Goal: Task Accomplishment & Management: Use online tool/utility

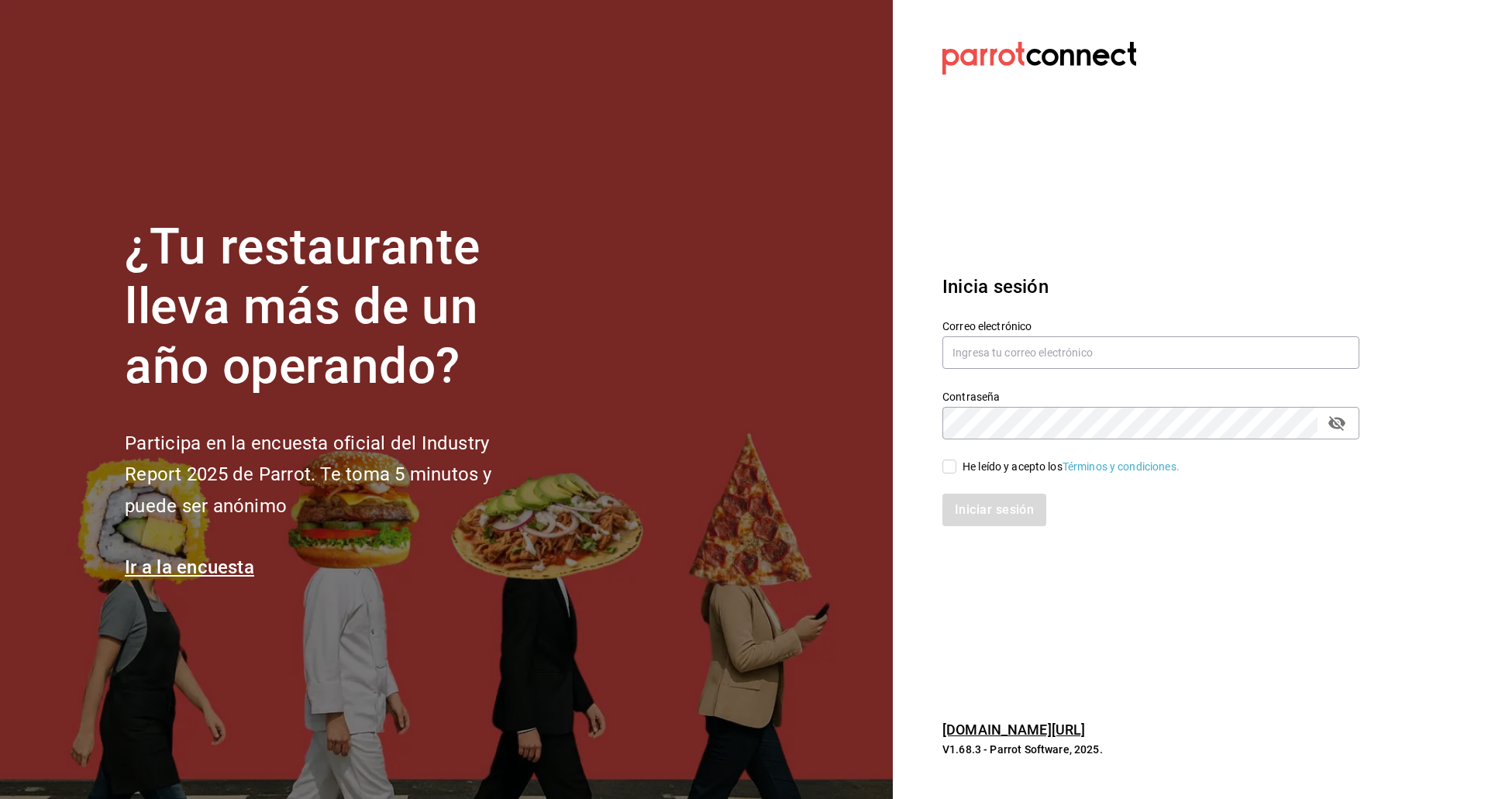
click at [1022, 370] on div "Correo electrónico" at bounding box center [1150, 345] width 417 height 52
click at [1004, 351] on input "text" at bounding box center [1150, 352] width 417 height 33
type input "kevinS.fdez@gmail.com"
click at [954, 467] on input "He leído y acepto los Términos y condiciones." at bounding box center [949, 467] width 14 height 14
checkbox input "true"
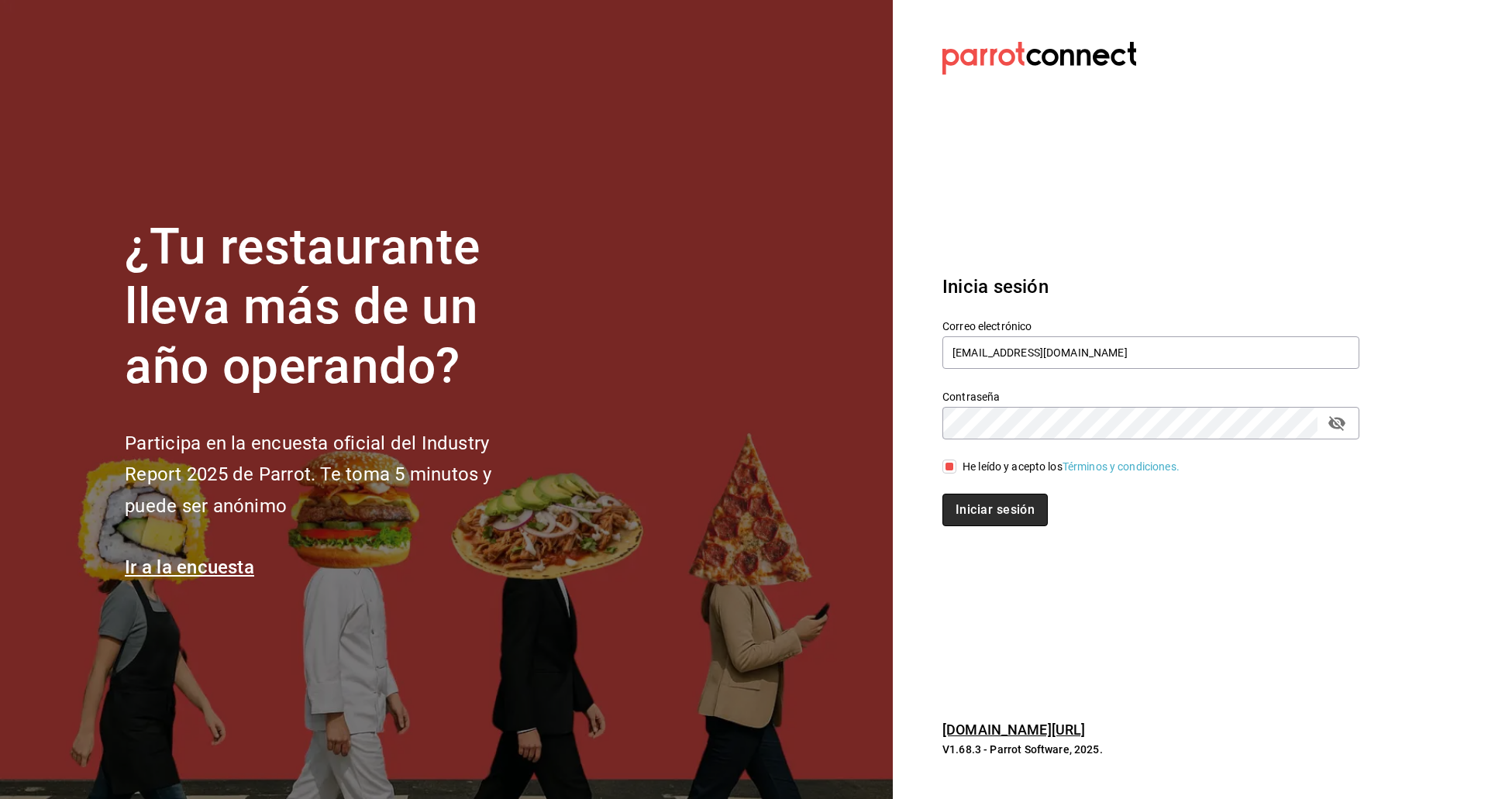
click at [965, 507] on button "Iniciar sesión" at bounding box center [994, 510] width 105 height 33
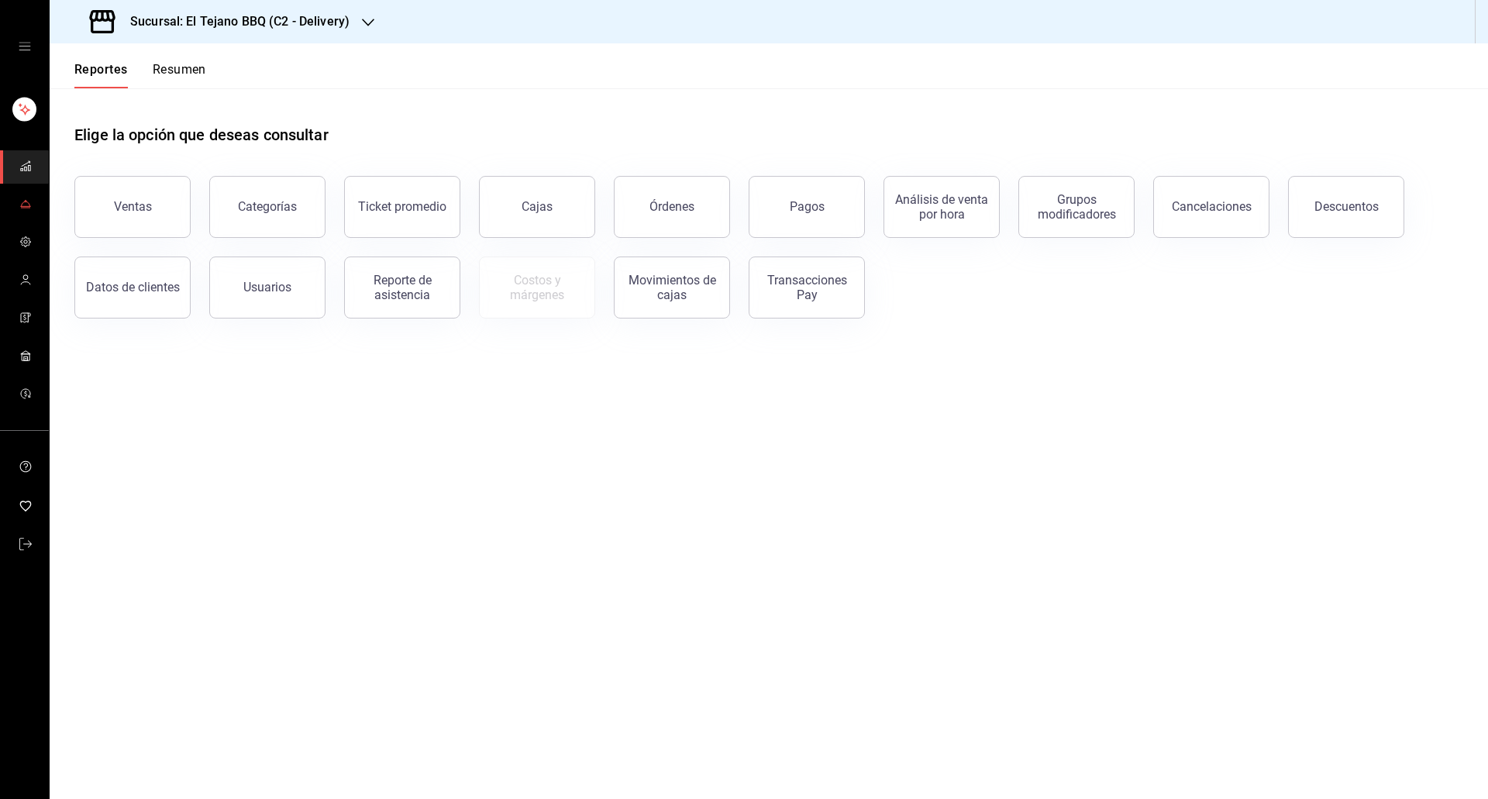
click at [28, 204] on icon "mailbox folders" at bounding box center [25, 204] width 12 height 12
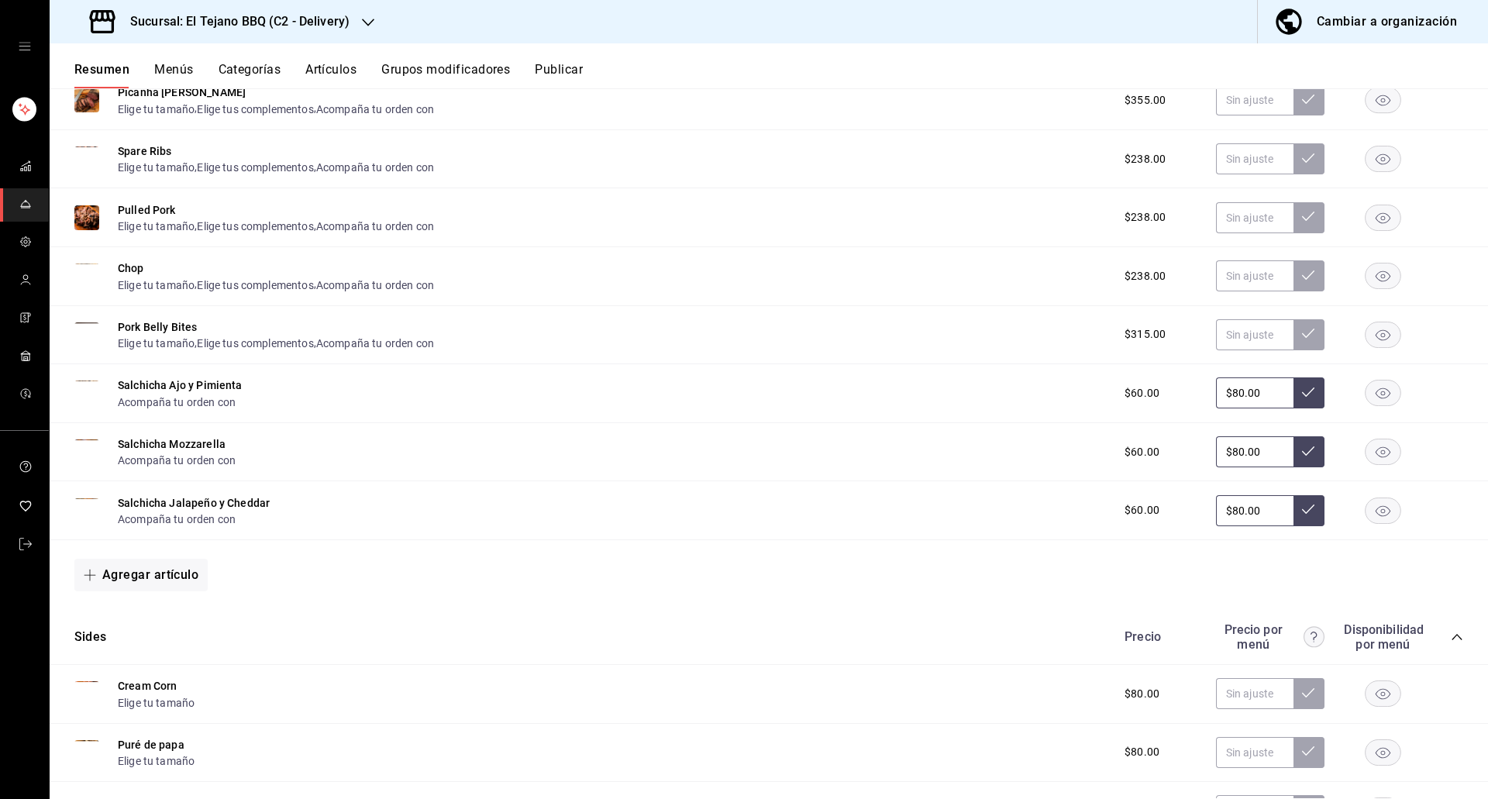
scroll to position [438, 0]
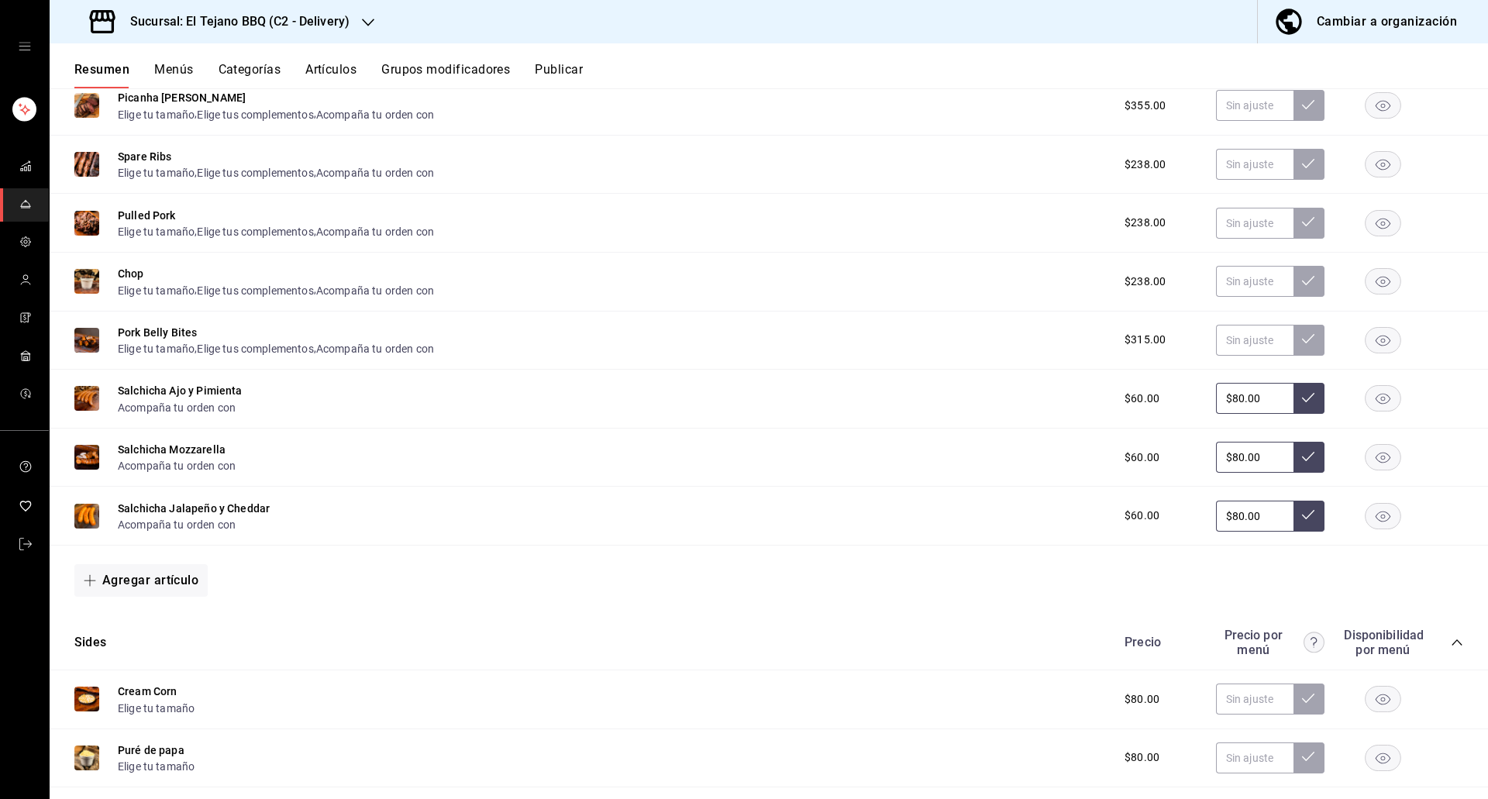
click at [1388, 337] on rect "button" at bounding box center [1384, 340] width 36 height 26
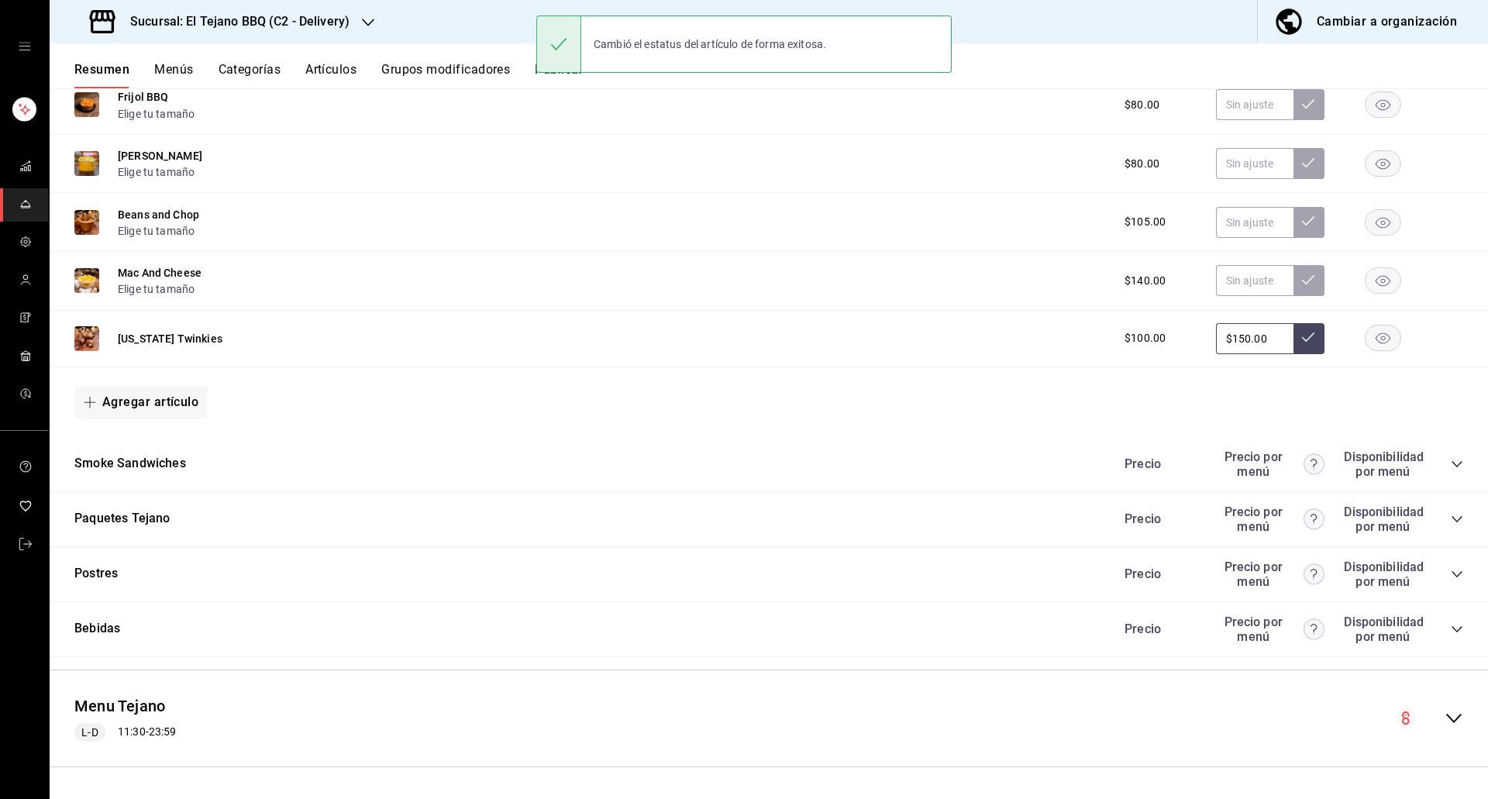
scroll to position [1149, 0]
click at [1451, 514] on icon "collapse-category-row" at bounding box center [1457, 519] width 12 height 12
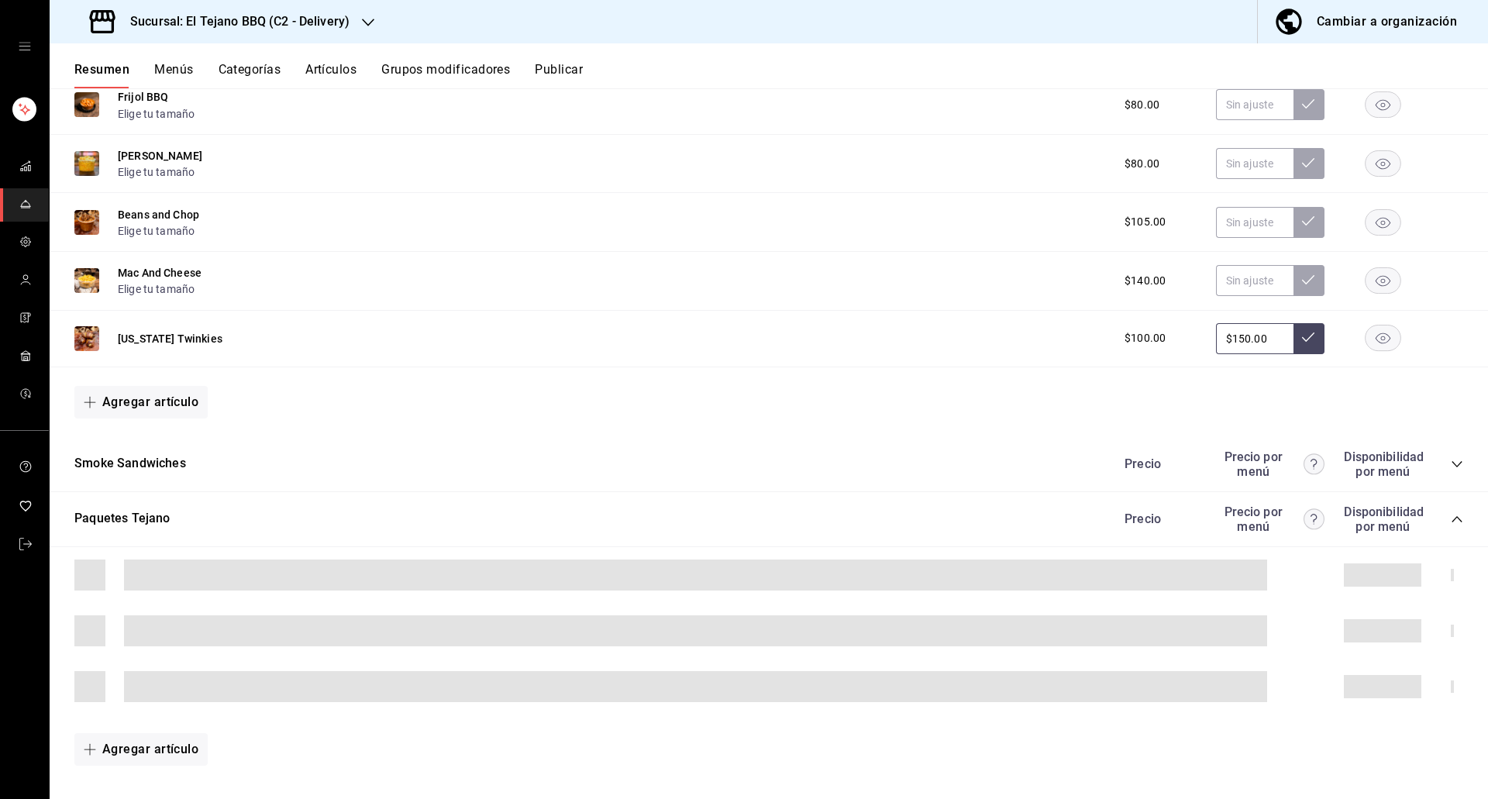
scroll to position [1386, 0]
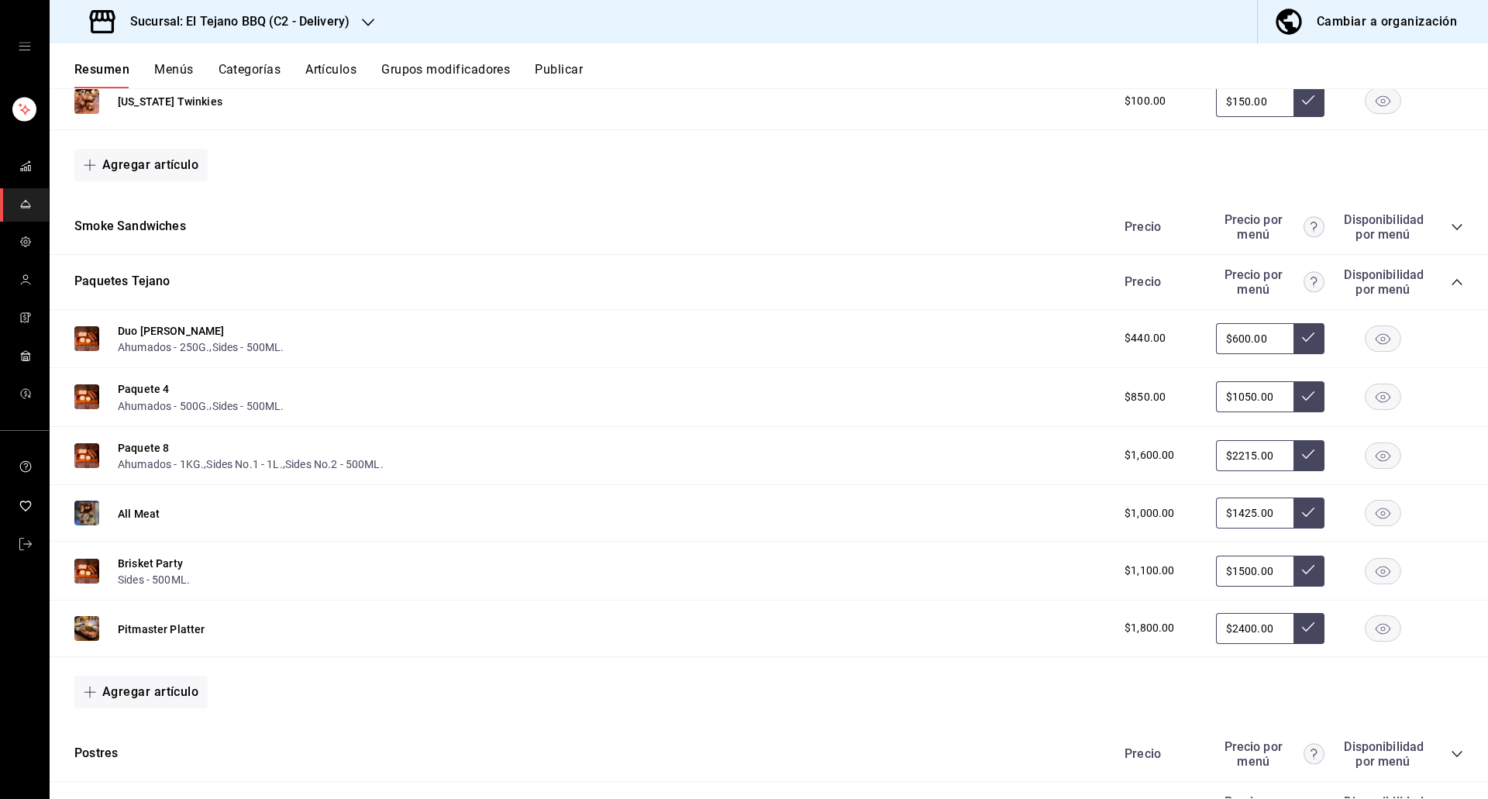
click at [1366, 638] on rect "button" at bounding box center [1384, 628] width 36 height 26
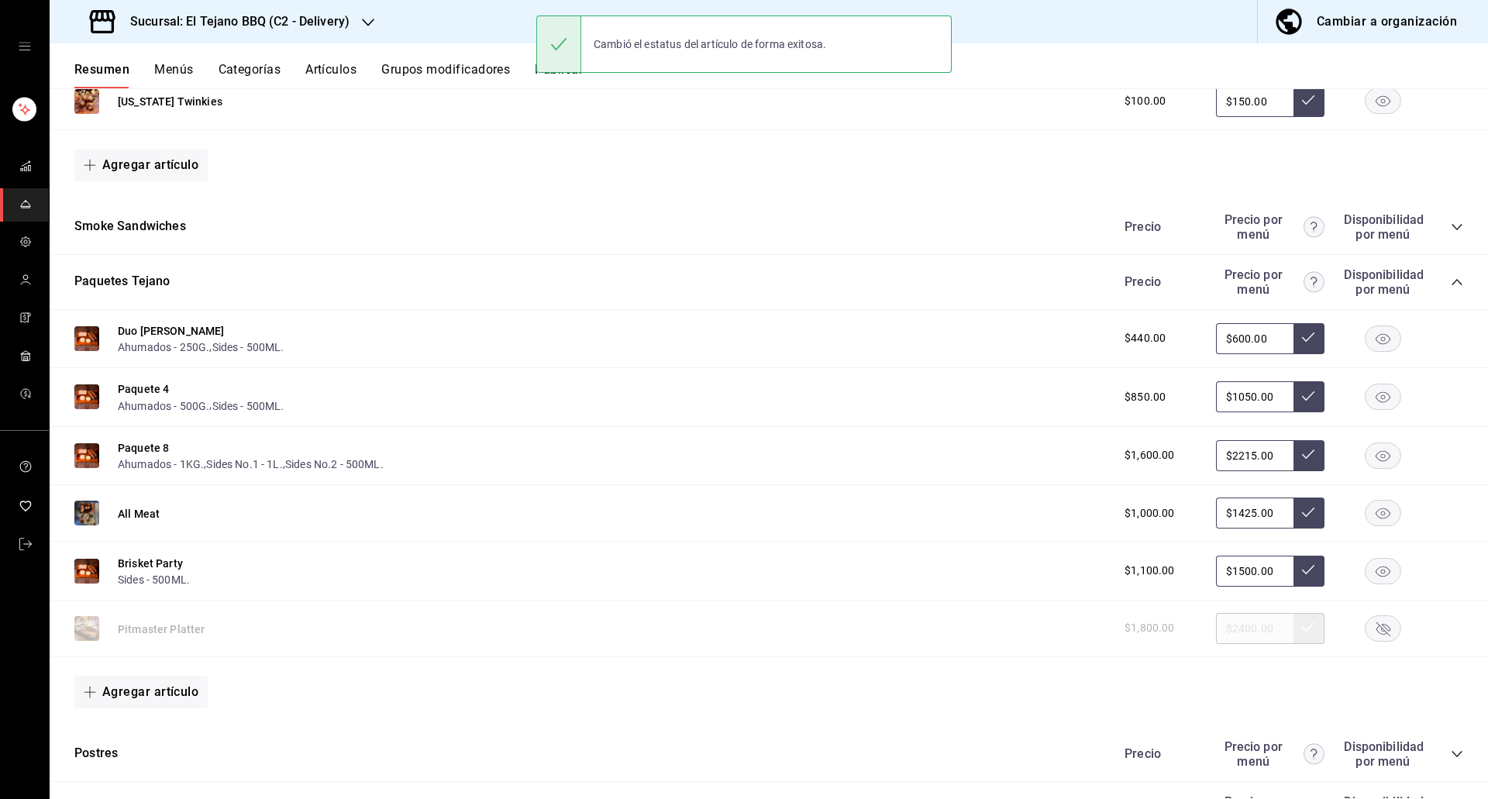
click at [550, 84] on button "Publicar" at bounding box center [559, 75] width 48 height 26
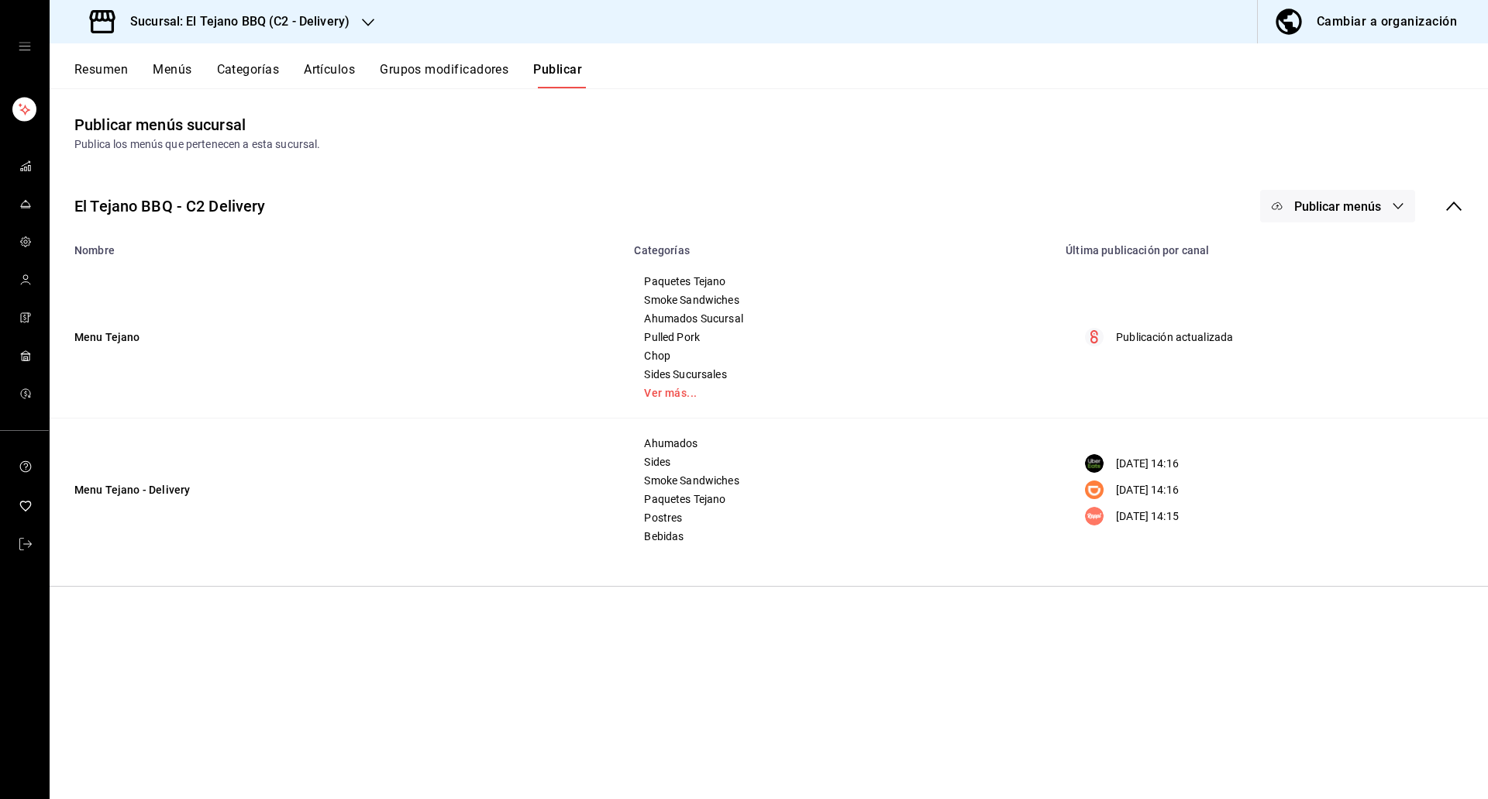
click at [1283, 195] on button "Publicar menús" at bounding box center [1337, 206] width 155 height 33
click at [1304, 369] on li "Rappi" at bounding box center [1338, 386] width 143 height 43
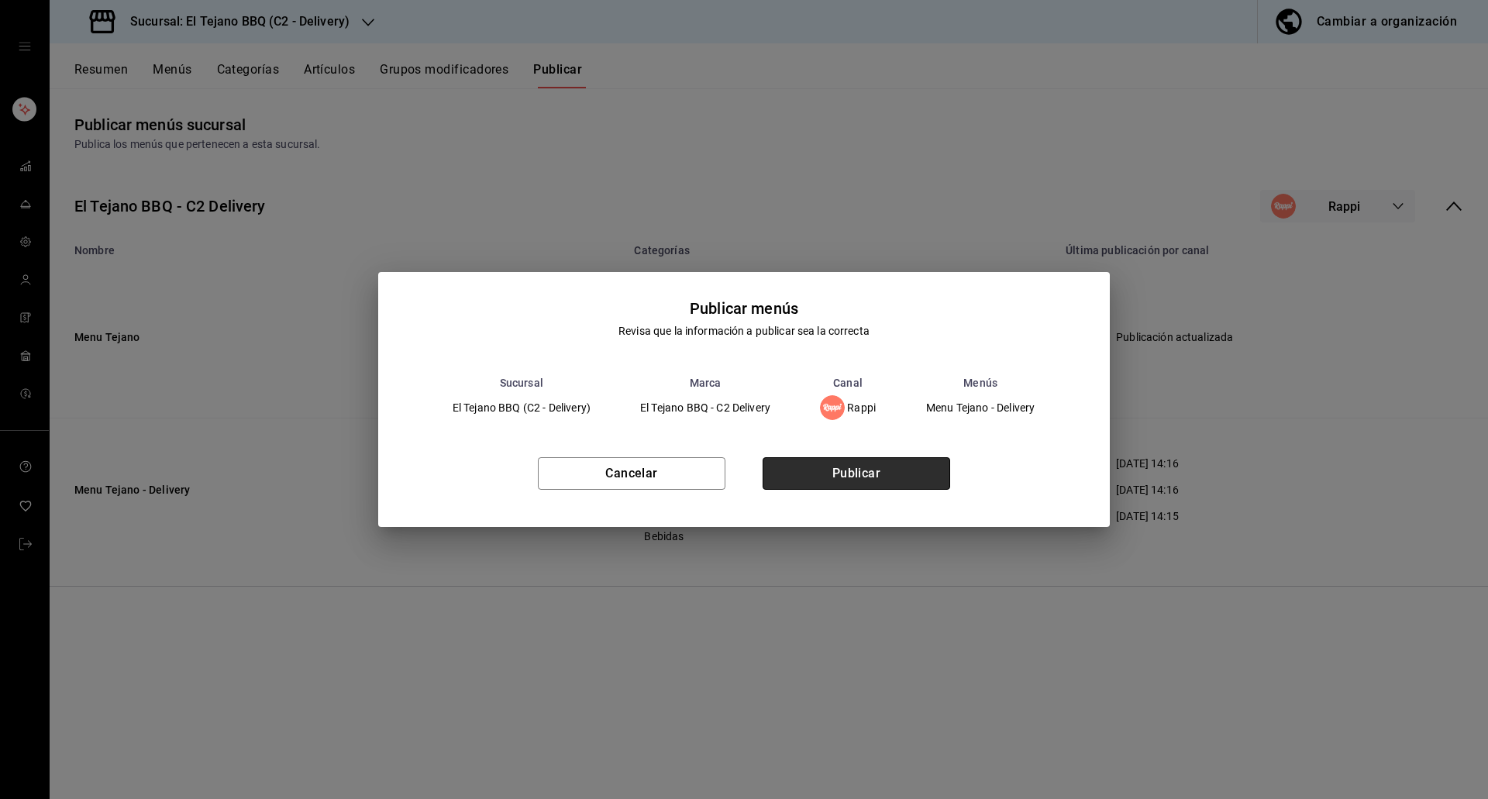
click at [890, 477] on button "Publicar" at bounding box center [857, 473] width 188 height 33
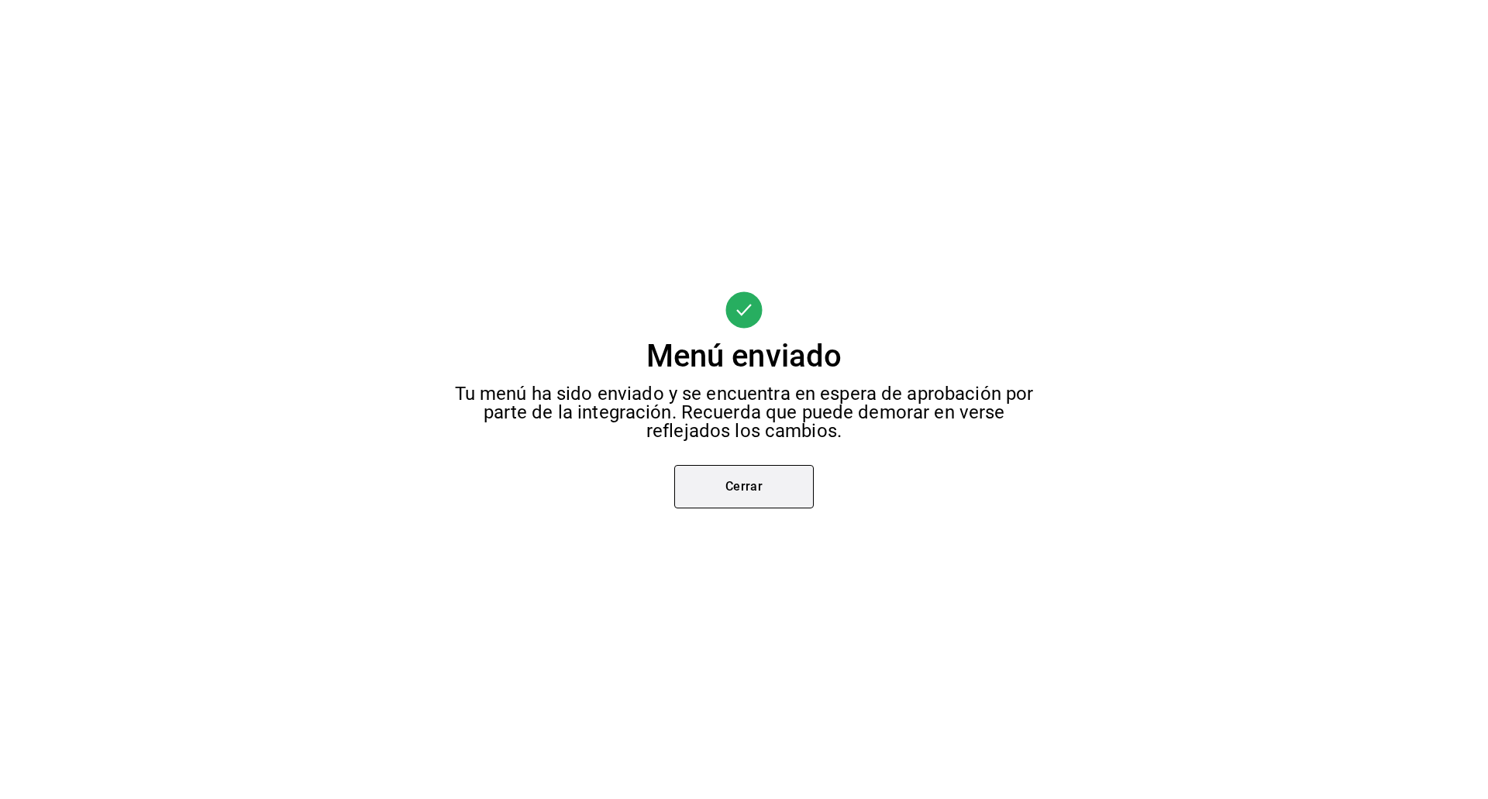
click at [732, 505] on button "Cerrar" at bounding box center [744, 486] width 140 height 43
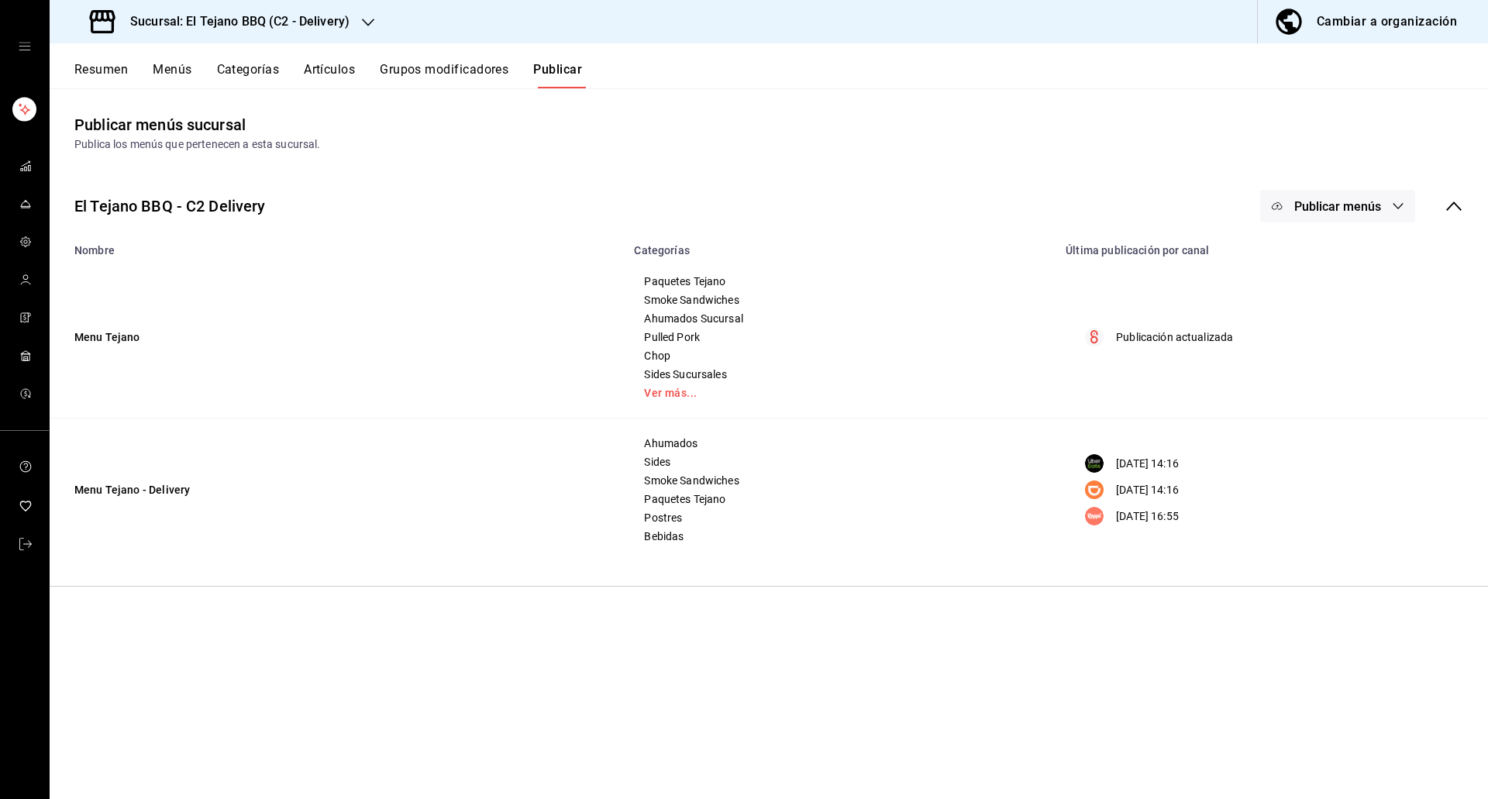
click at [1338, 217] on button "Publicar menús" at bounding box center [1337, 206] width 155 height 33
click at [1307, 328] on li "DiDi Food" at bounding box center [1338, 343] width 143 height 43
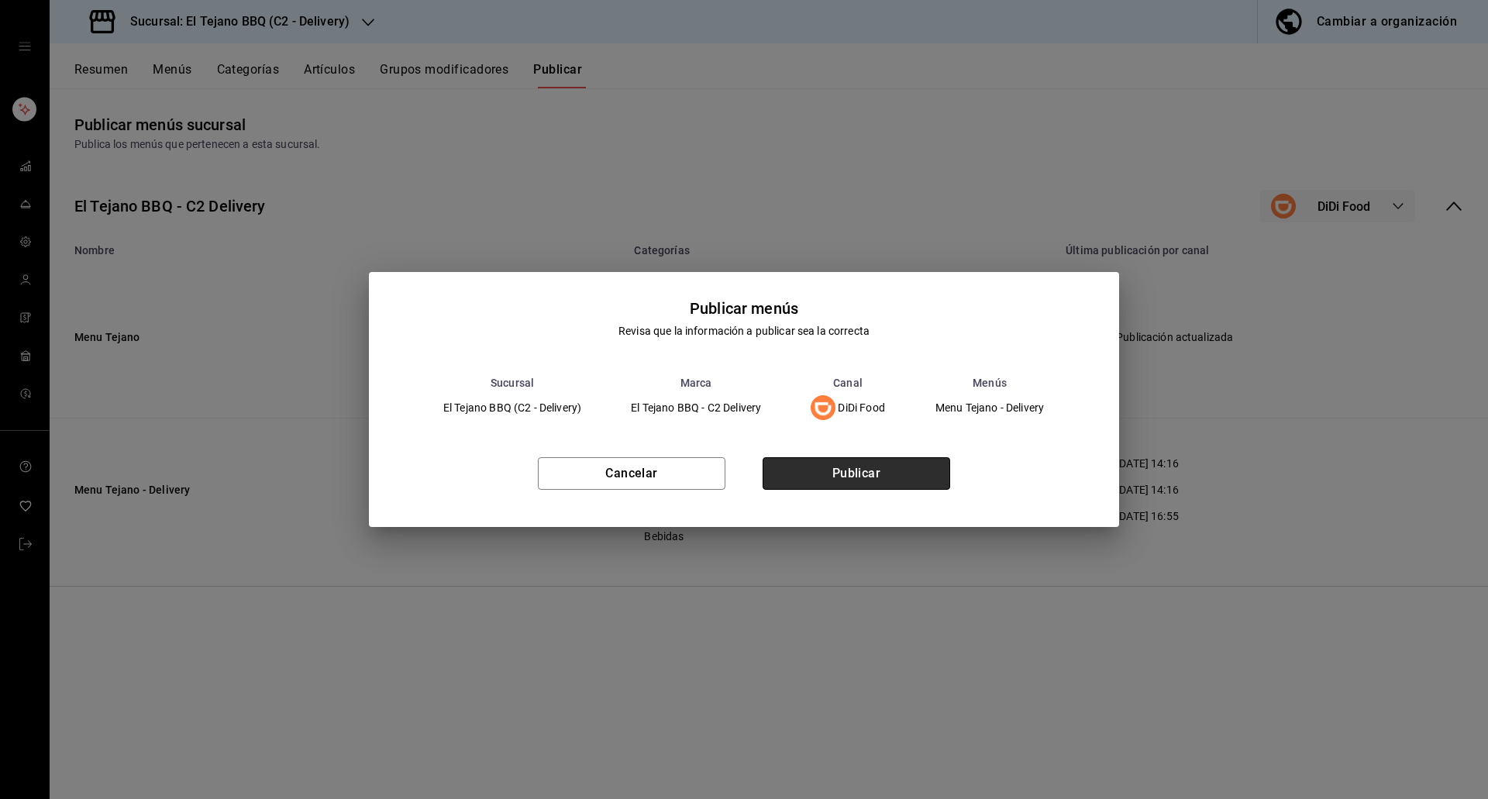
click at [795, 475] on button "Publicar" at bounding box center [857, 473] width 188 height 33
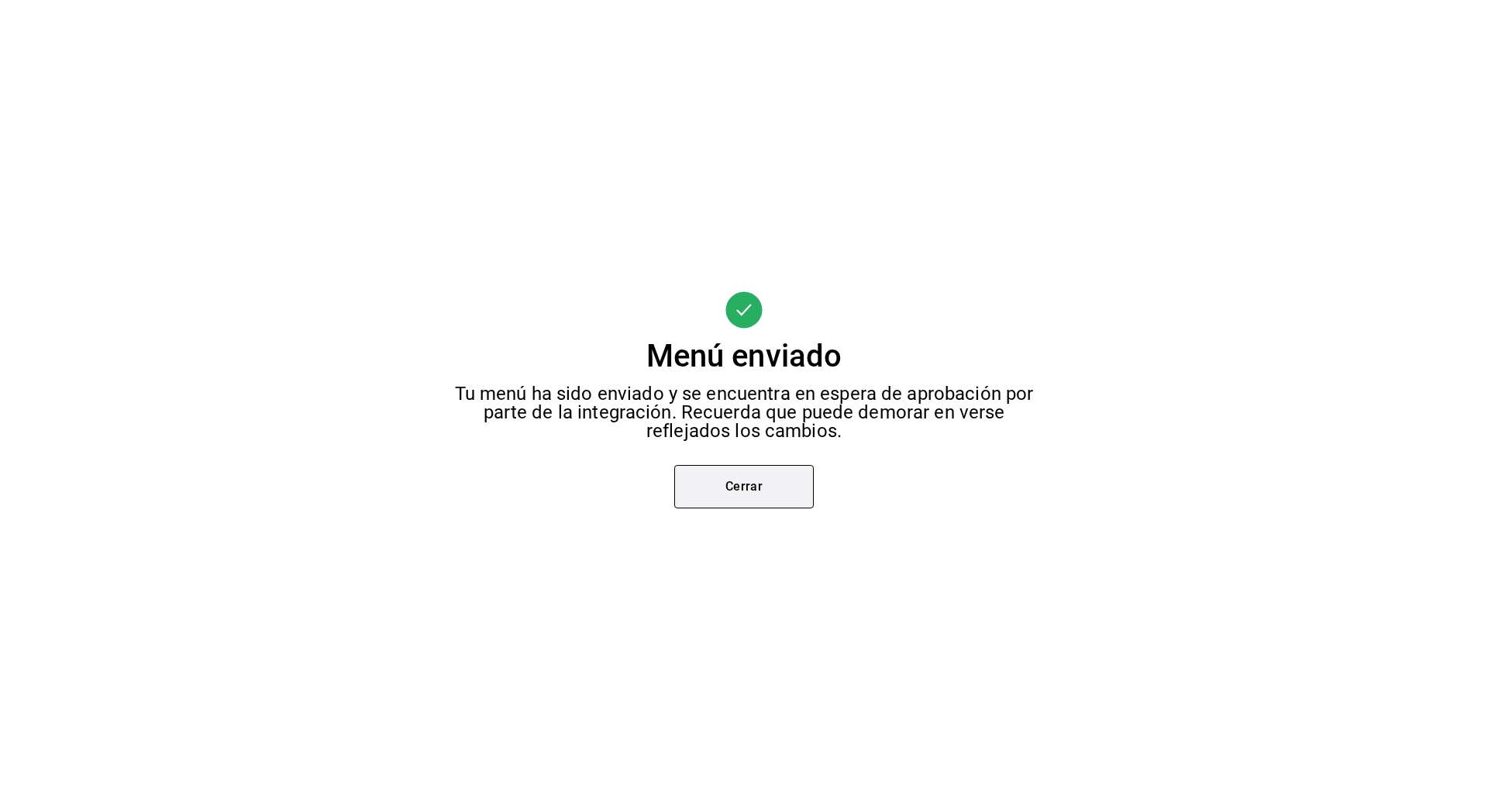
click at [743, 485] on button "Cerrar" at bounding box center [744, 486] width 140 height 43
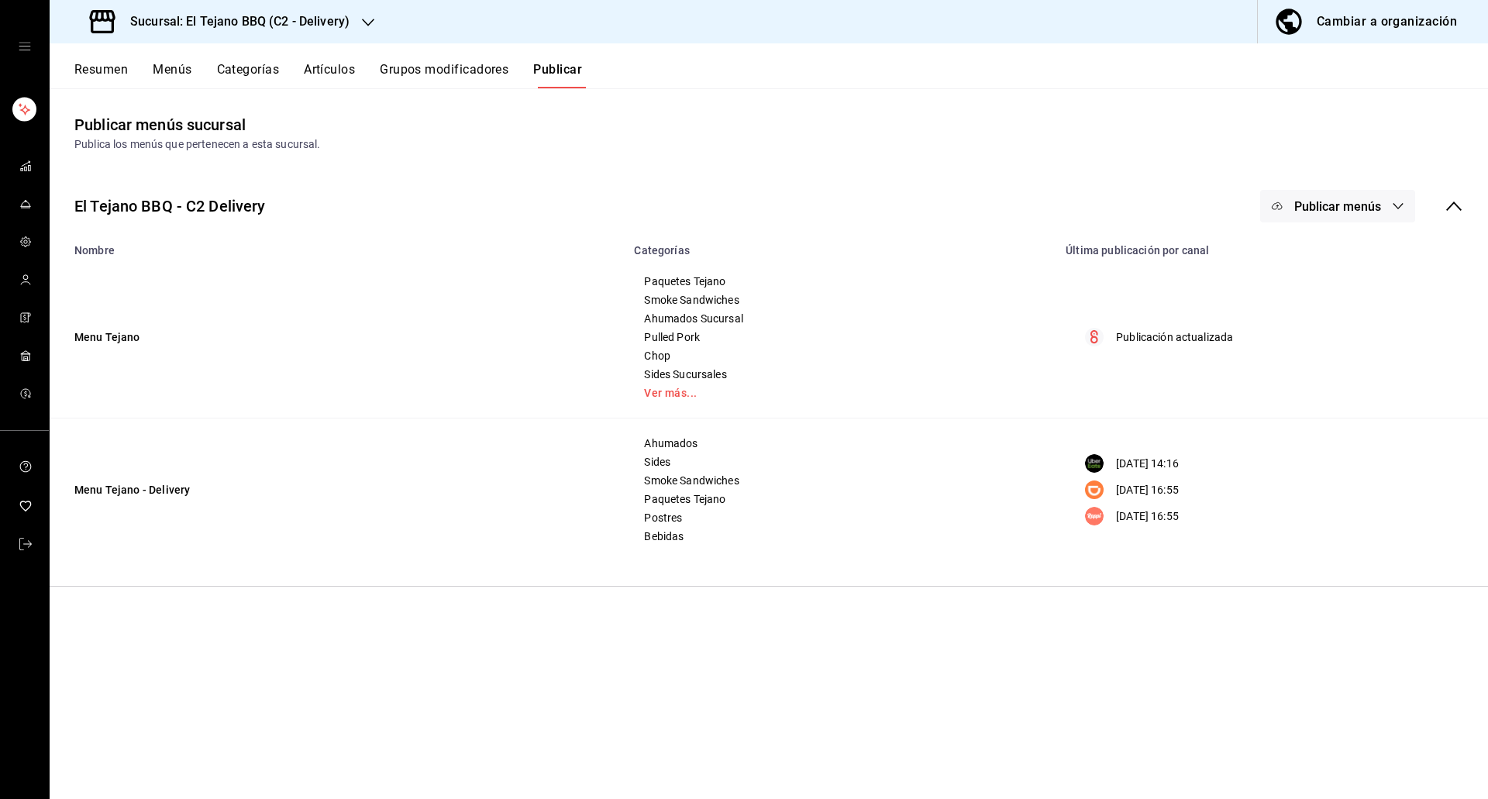
click at [1394, 198] on button "Publicar menús" at bounding box center [1337, 206] width 155 height 33
click at [1317, 291] on div at bounding box center [1301, 300] width 43 height 25
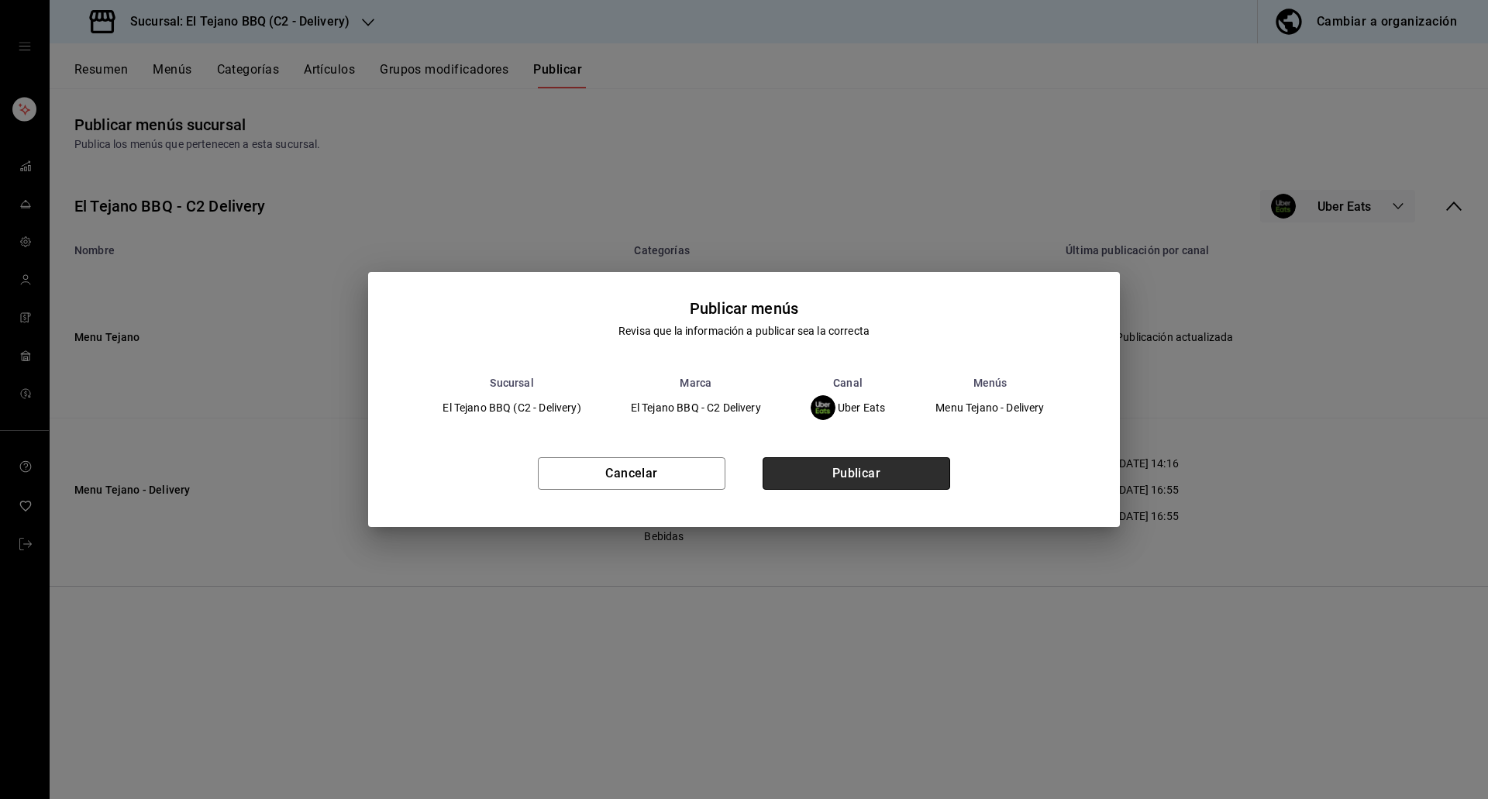
click at [833, 475] on button "Publicar" at bounding box center [857, 473] width 188 height 33
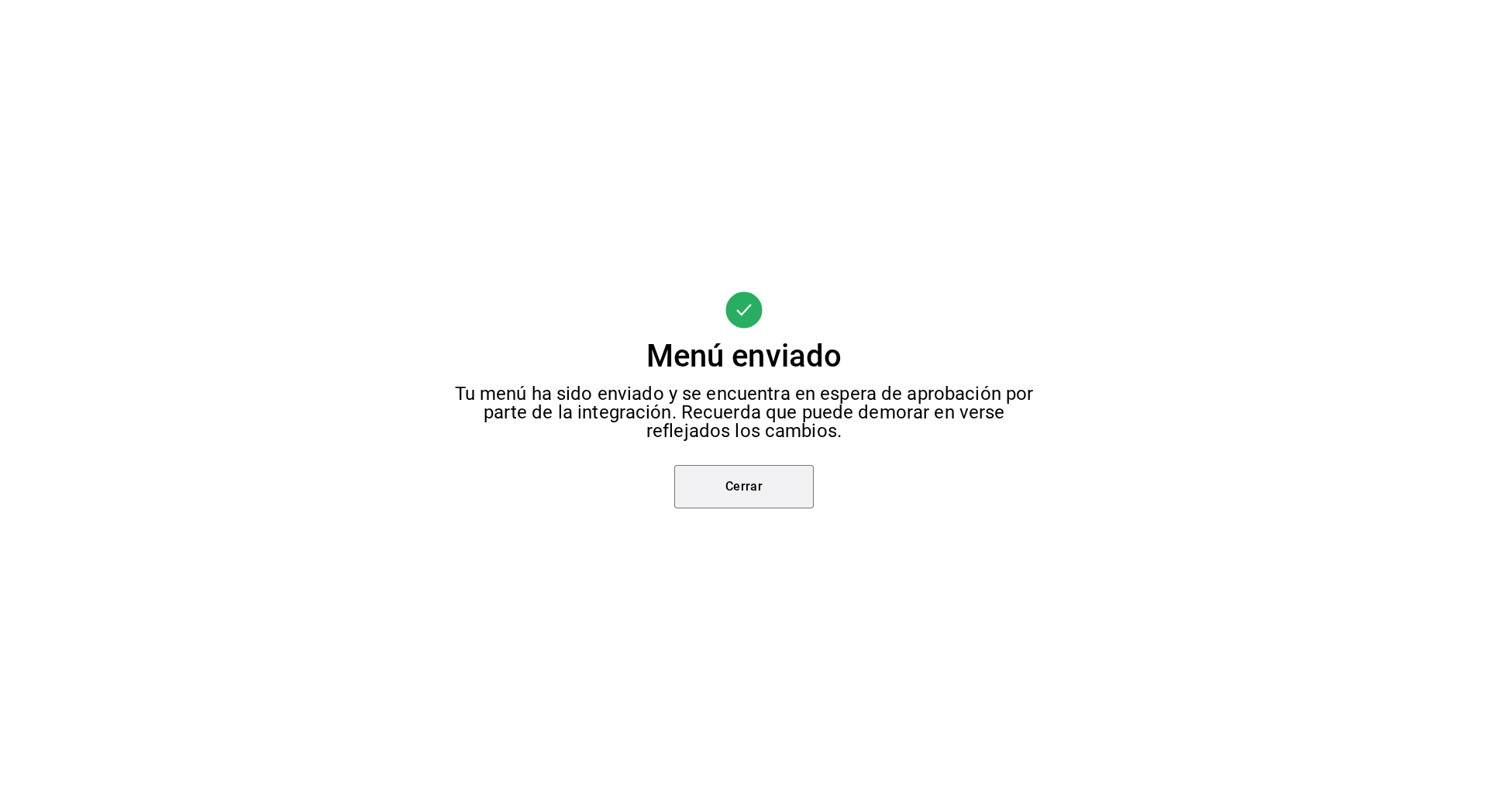
click at [757, 494] on button "Cerrar" at bounding box center [744, 486] width 140 height 43
